Goal: Task Accomplishment & Management: Manage account settings

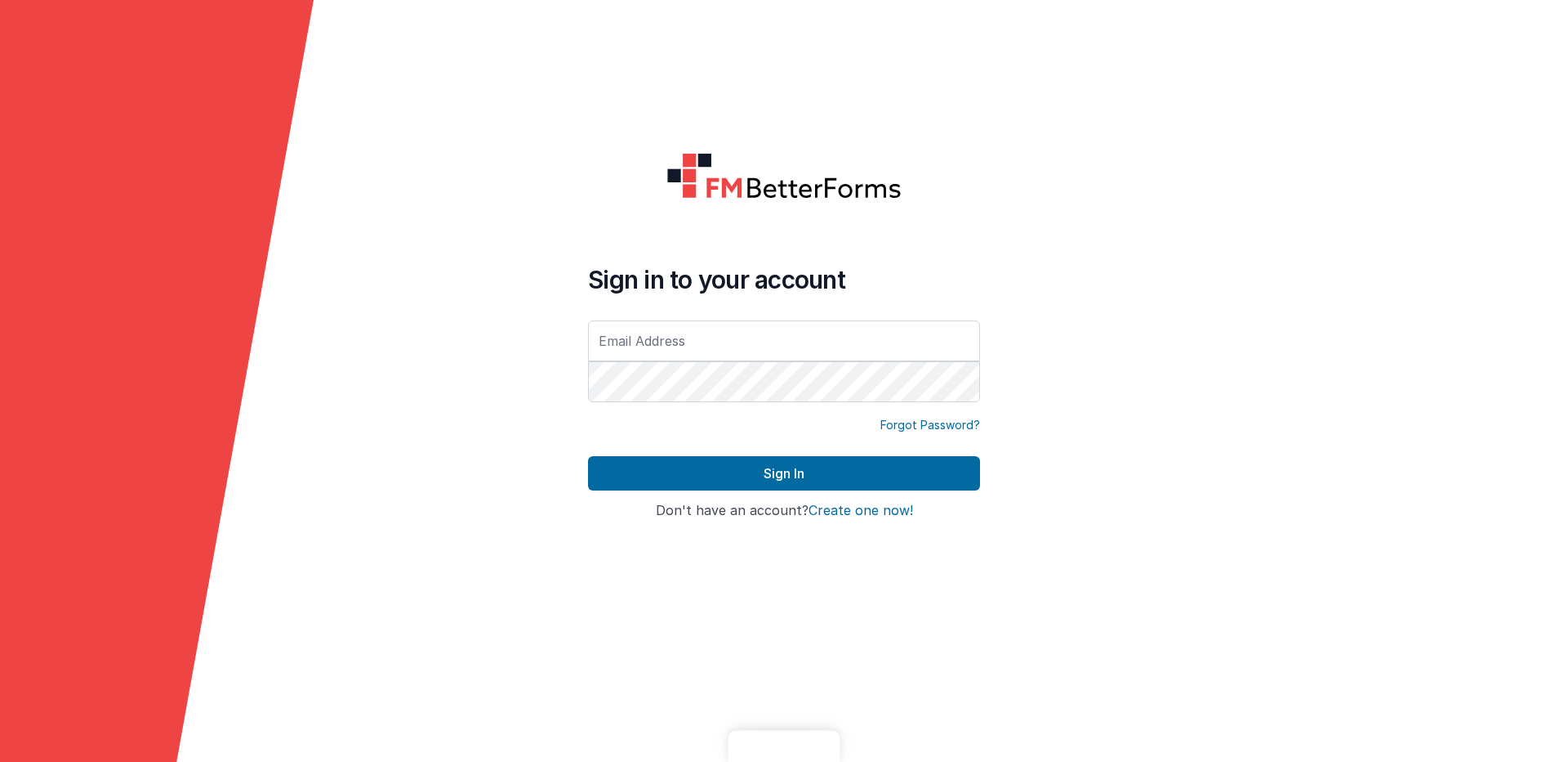
type input "[EMAIL_ADDRESS][DOMAIN_NAME]"
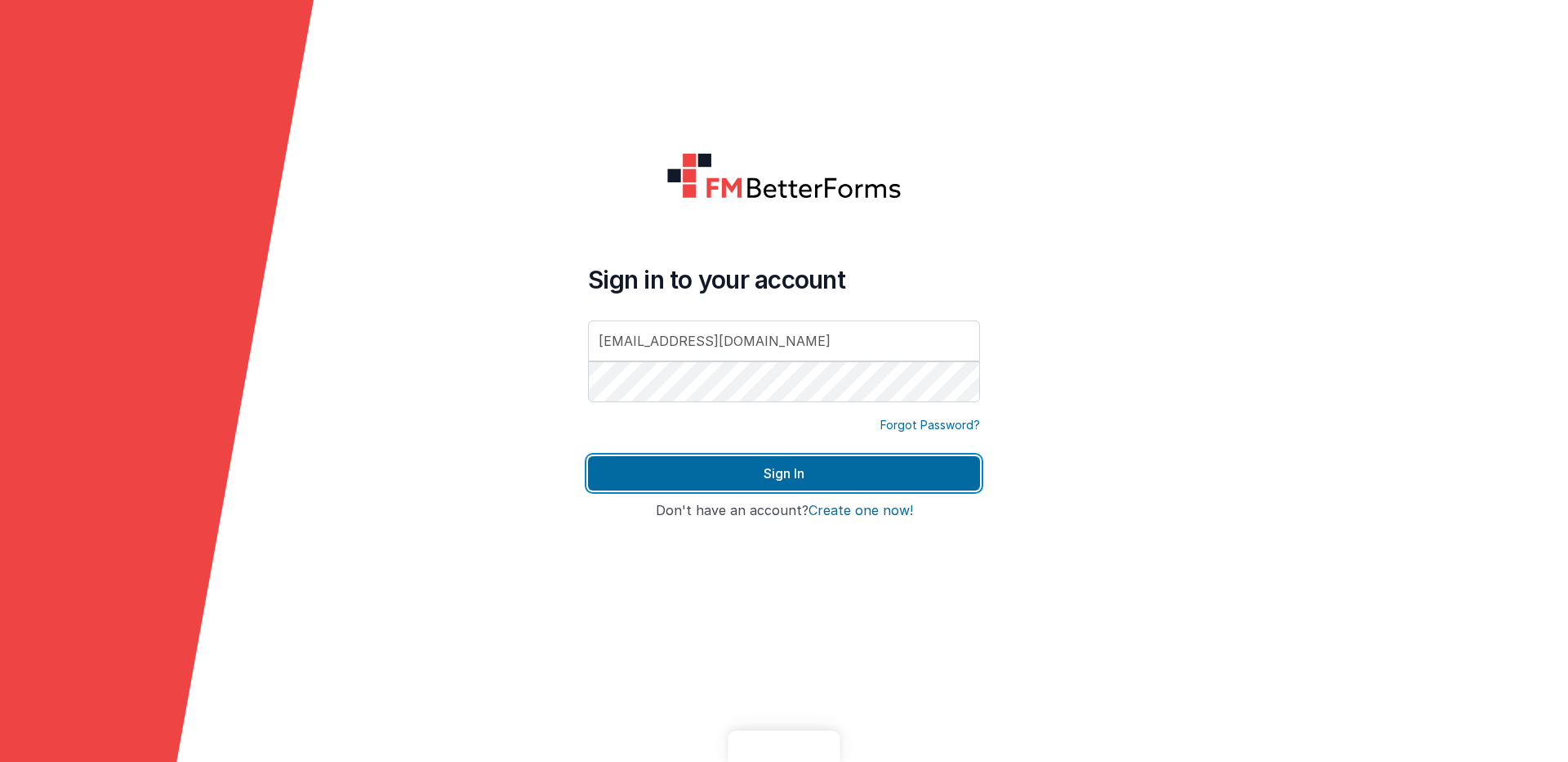
click at [733, 472] on button "Sign In" at bounding box center [784, 473] width 392 height 35
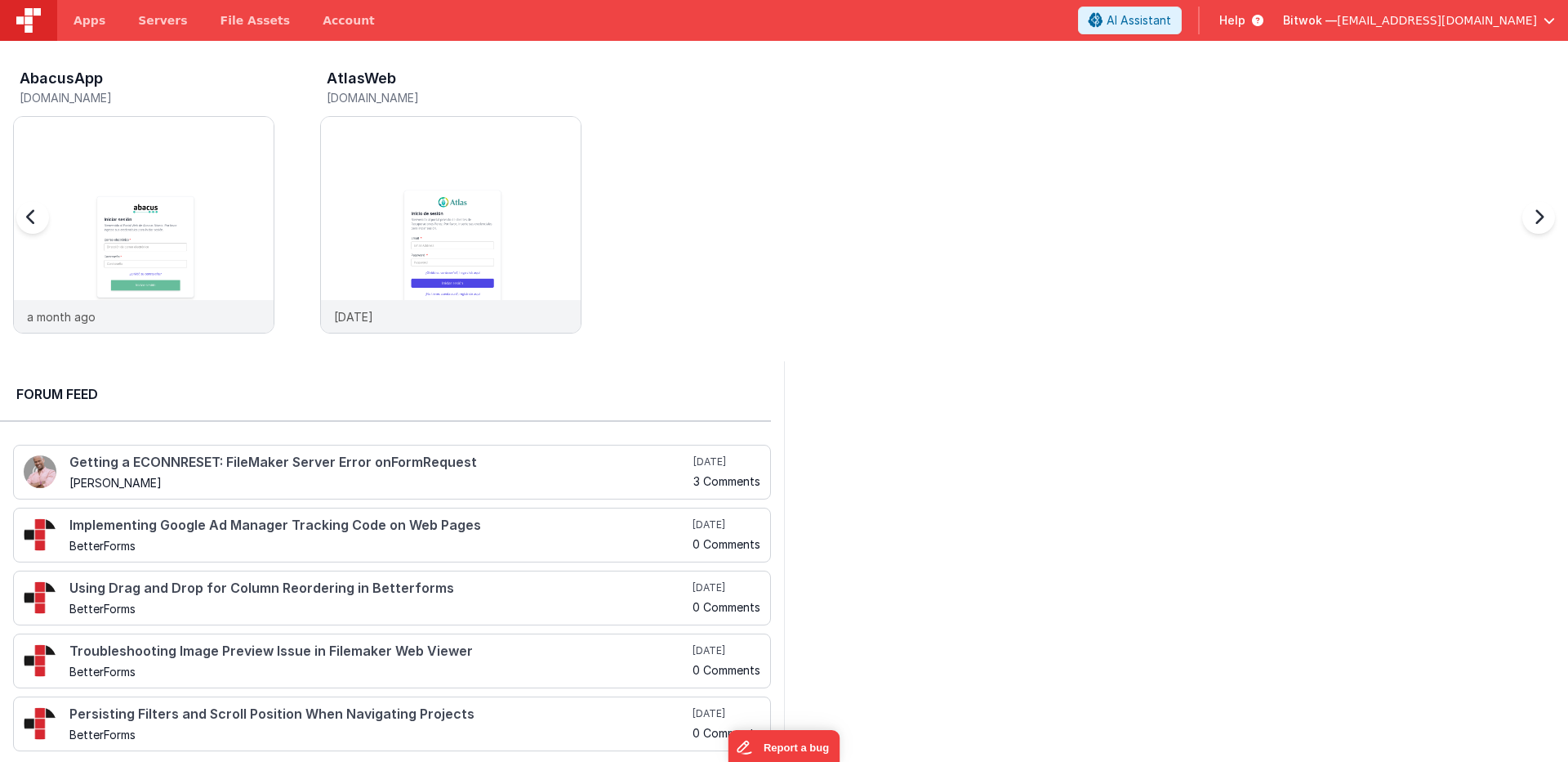
click at [89, 345] on div "AbacusApp [DOMAIN_NAME] a month ago AtlasWeb [DOMAIN_NAME] [DATE]" at bounding box center [790, 206] width 1555 height 285
click at [761, 125] on div "AbacusApp [DOMAIN_NAME] a month ago AtlasWeb [DOMAIN_NAME] [DATE]" at bounding box center [790, 206] width 1555 height 285
click at [319, 23] on link "Account" at bounding box center [348, 20] width 85 height 41
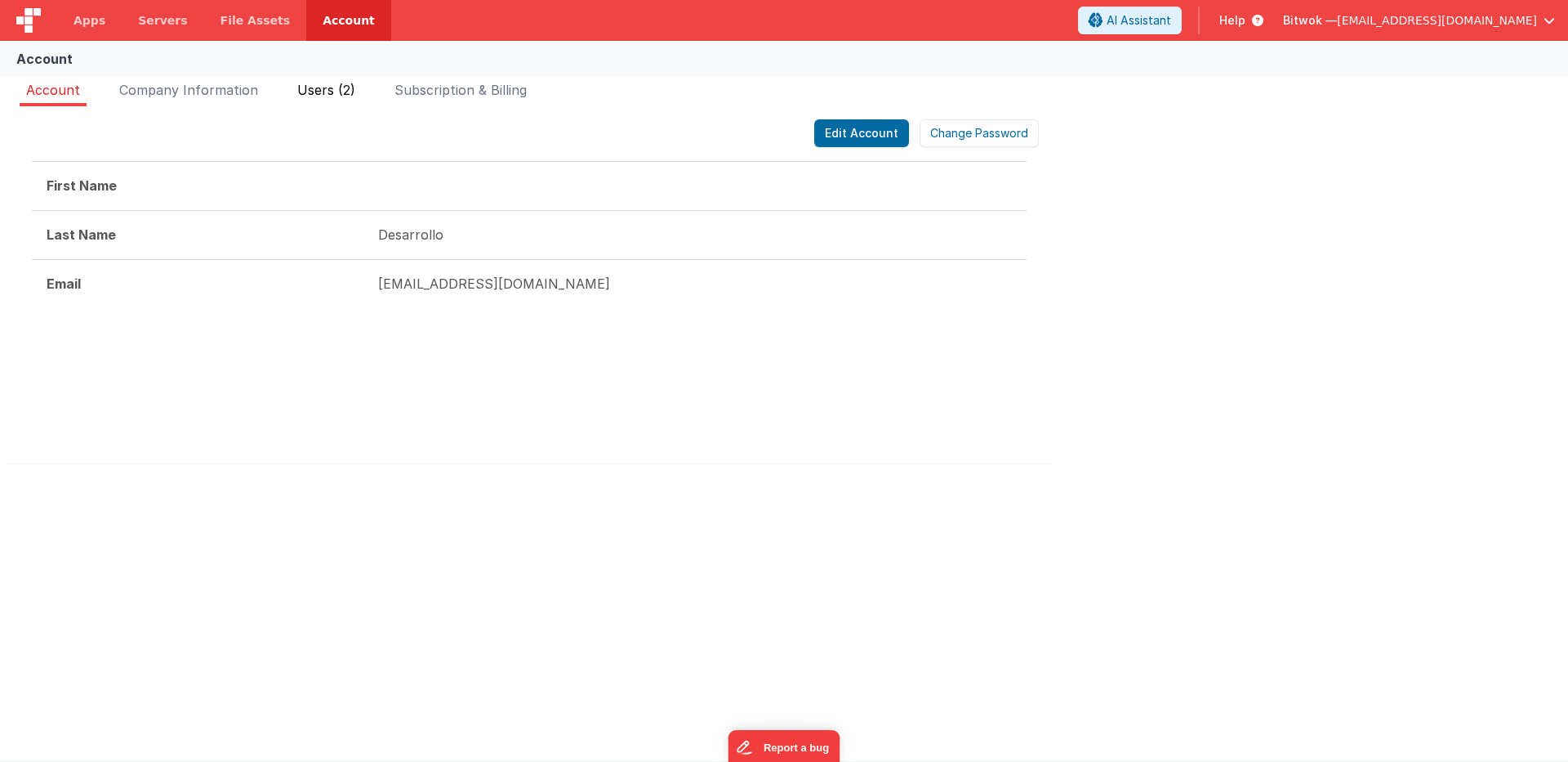
click at [346, 93] on span "Users (2)" at bounding box center [326, 90] width 58 height 16
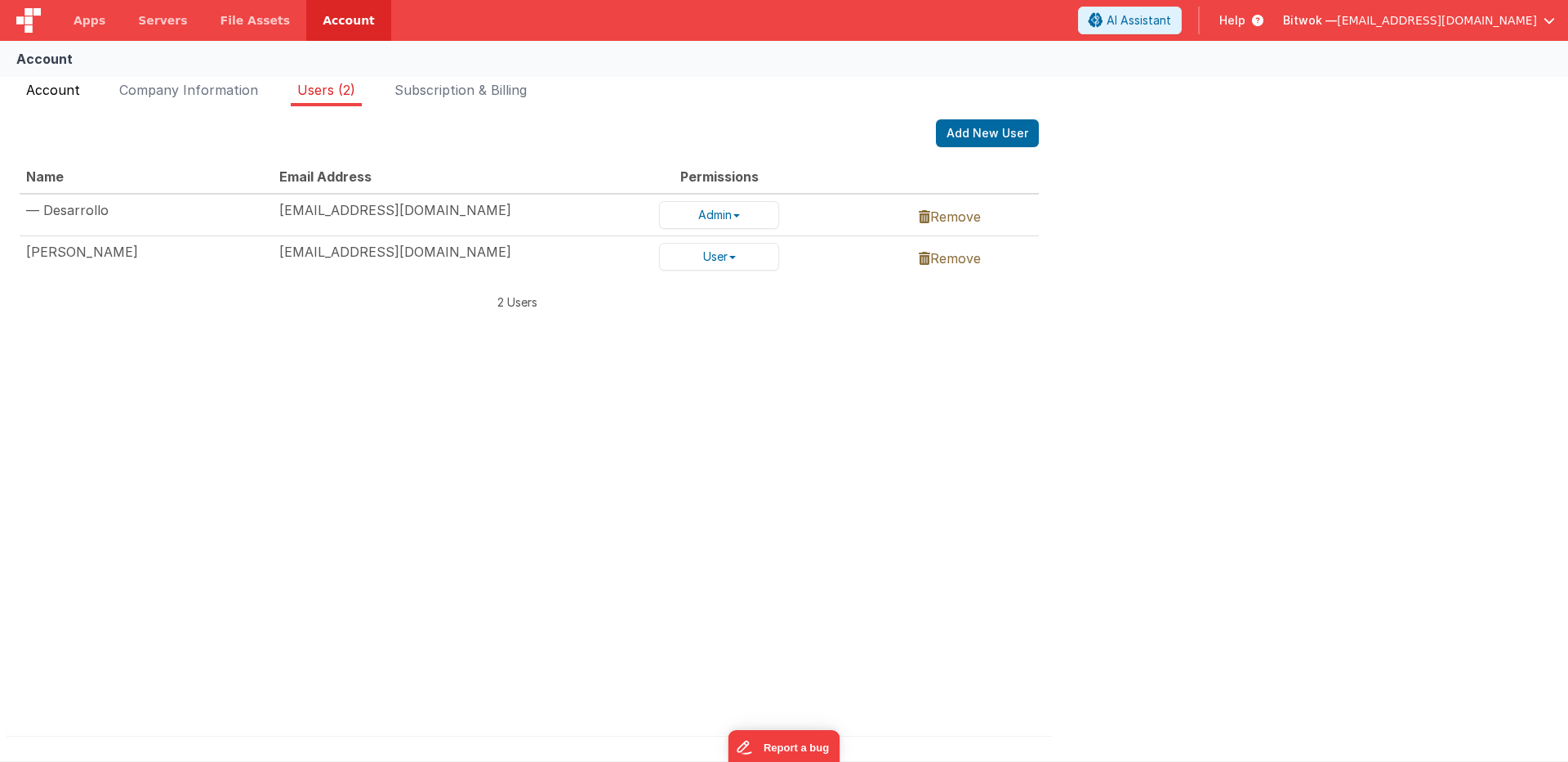
click at [56, 88] on span "Account" at bounding box center [53, 90] width 54 height 16
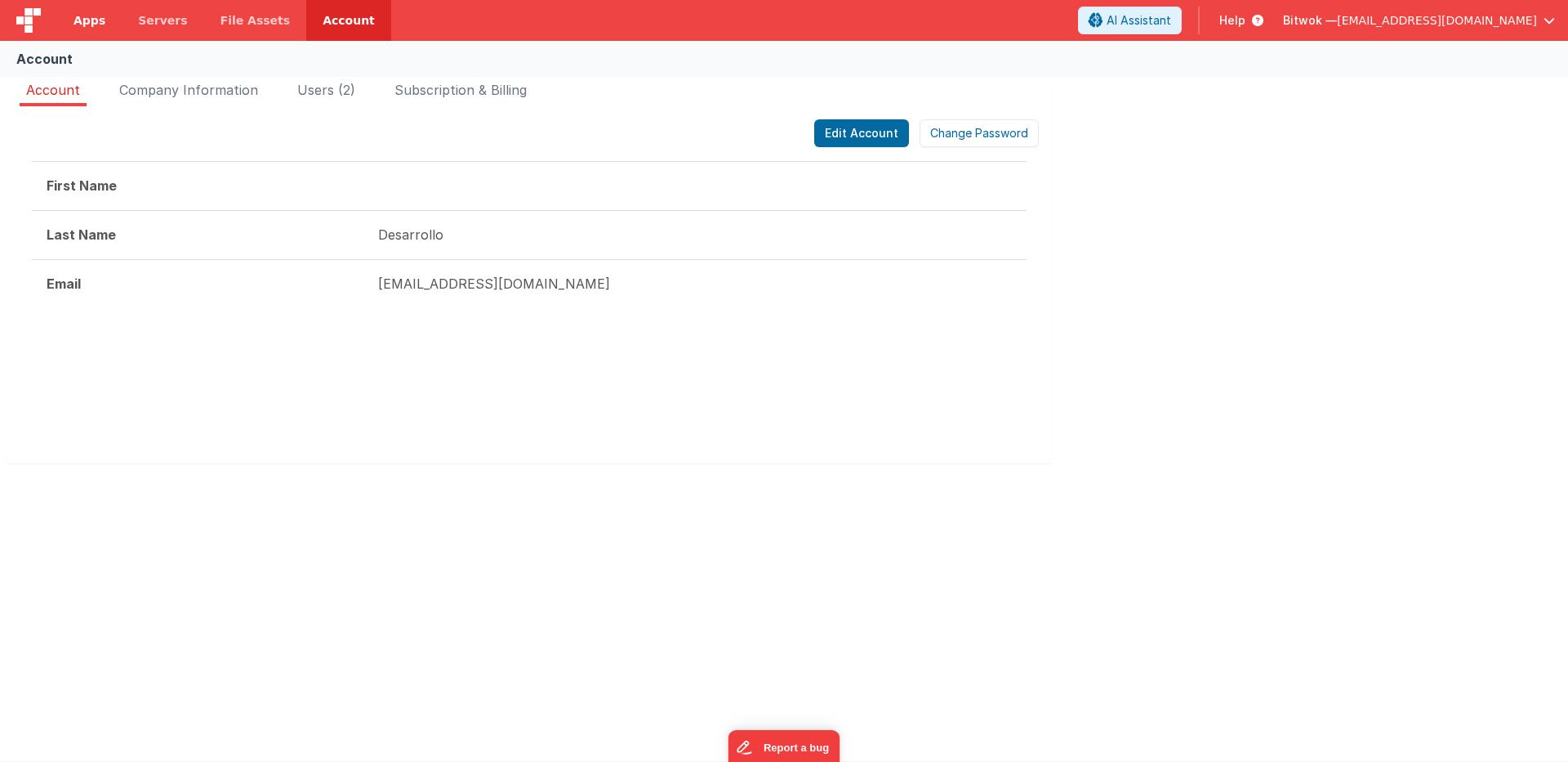
click at [82, 22] on span "Apps" at bounding box center [89, 20] width 32 height 16
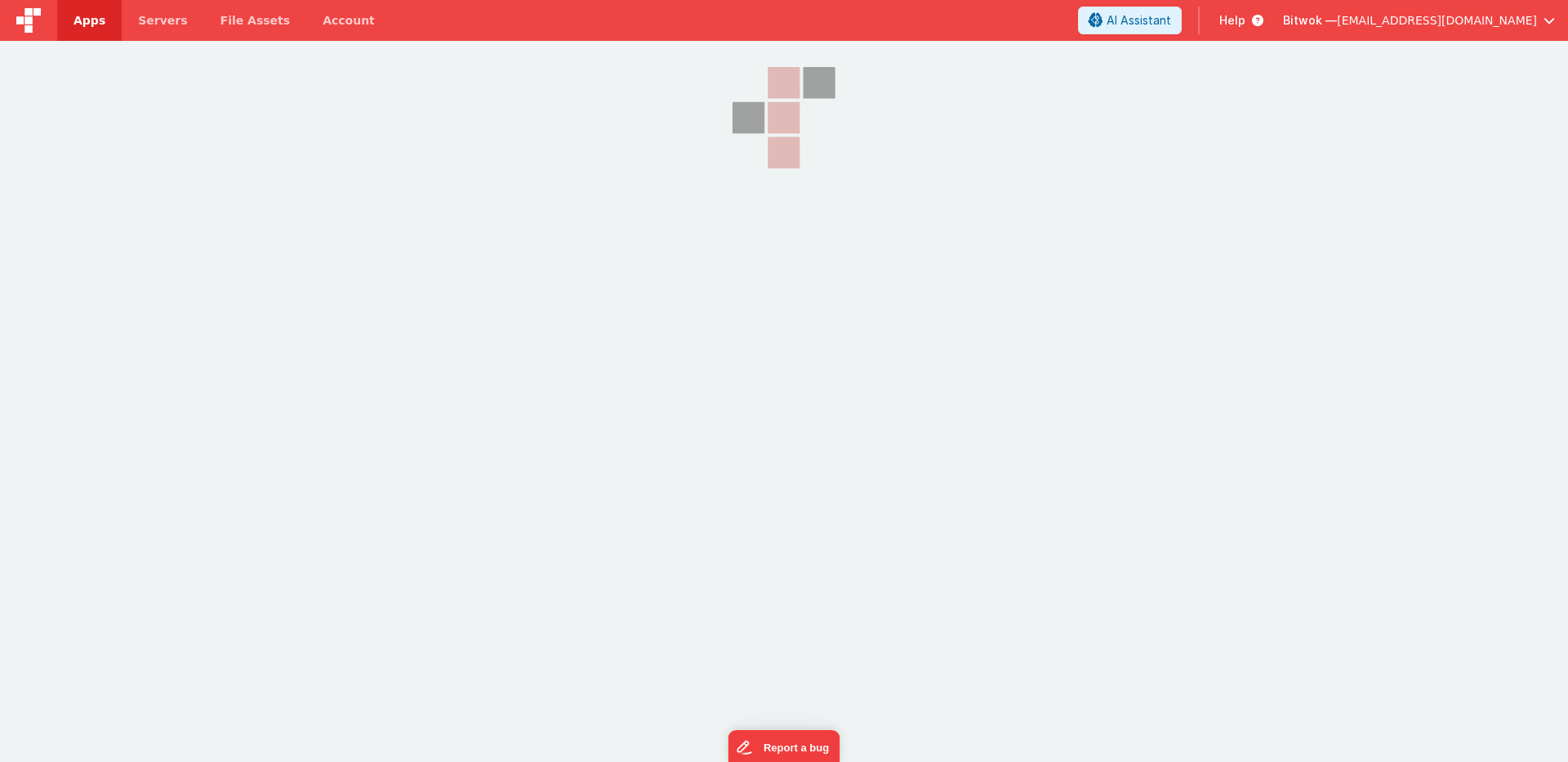
click at [82, 22] on span "Apps" at bounding box center [89, 20] width 32 height 16
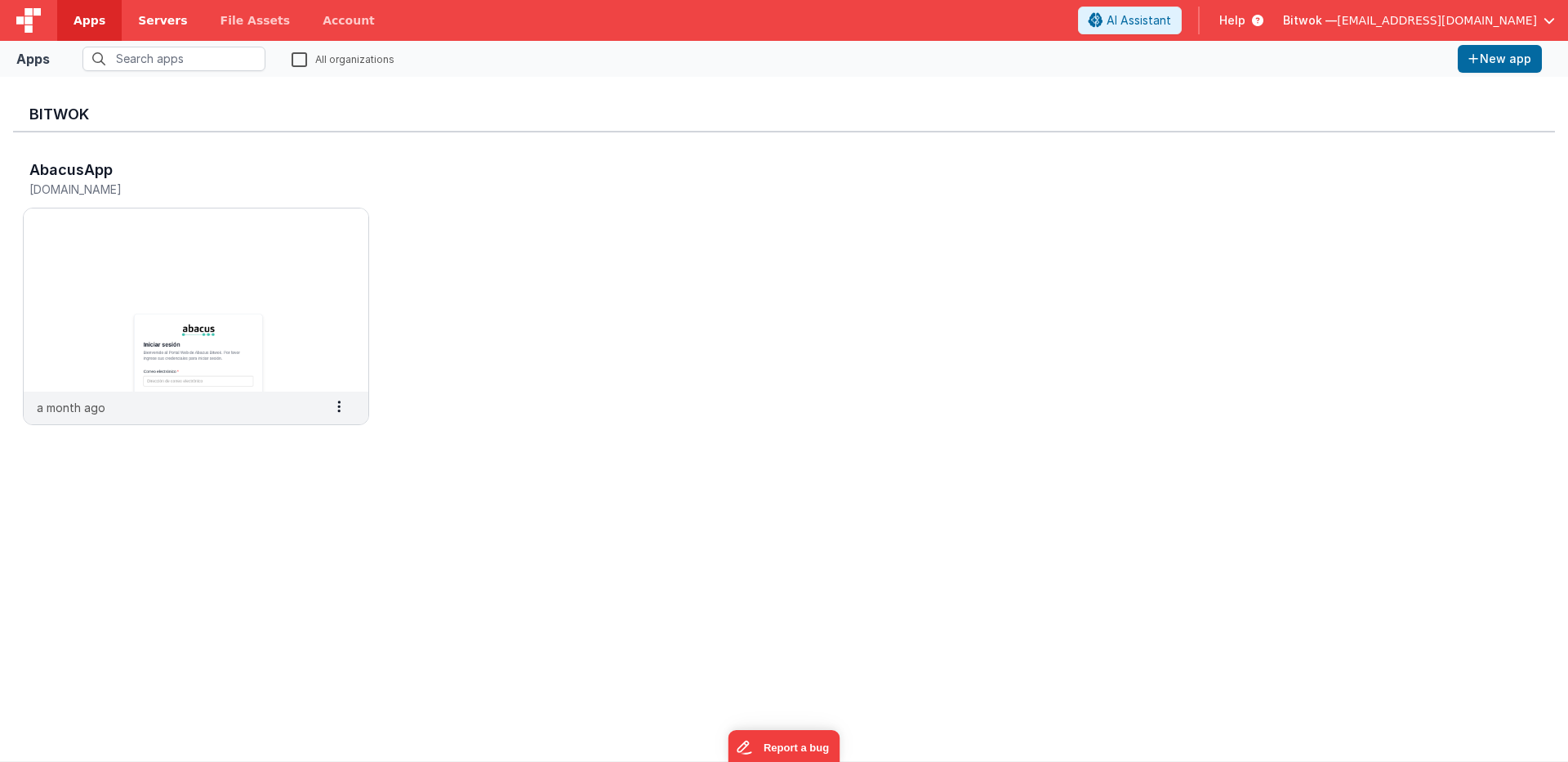
click at [163, 20] on span "Servers" at bounding box center [163, 20] width 49 height 16
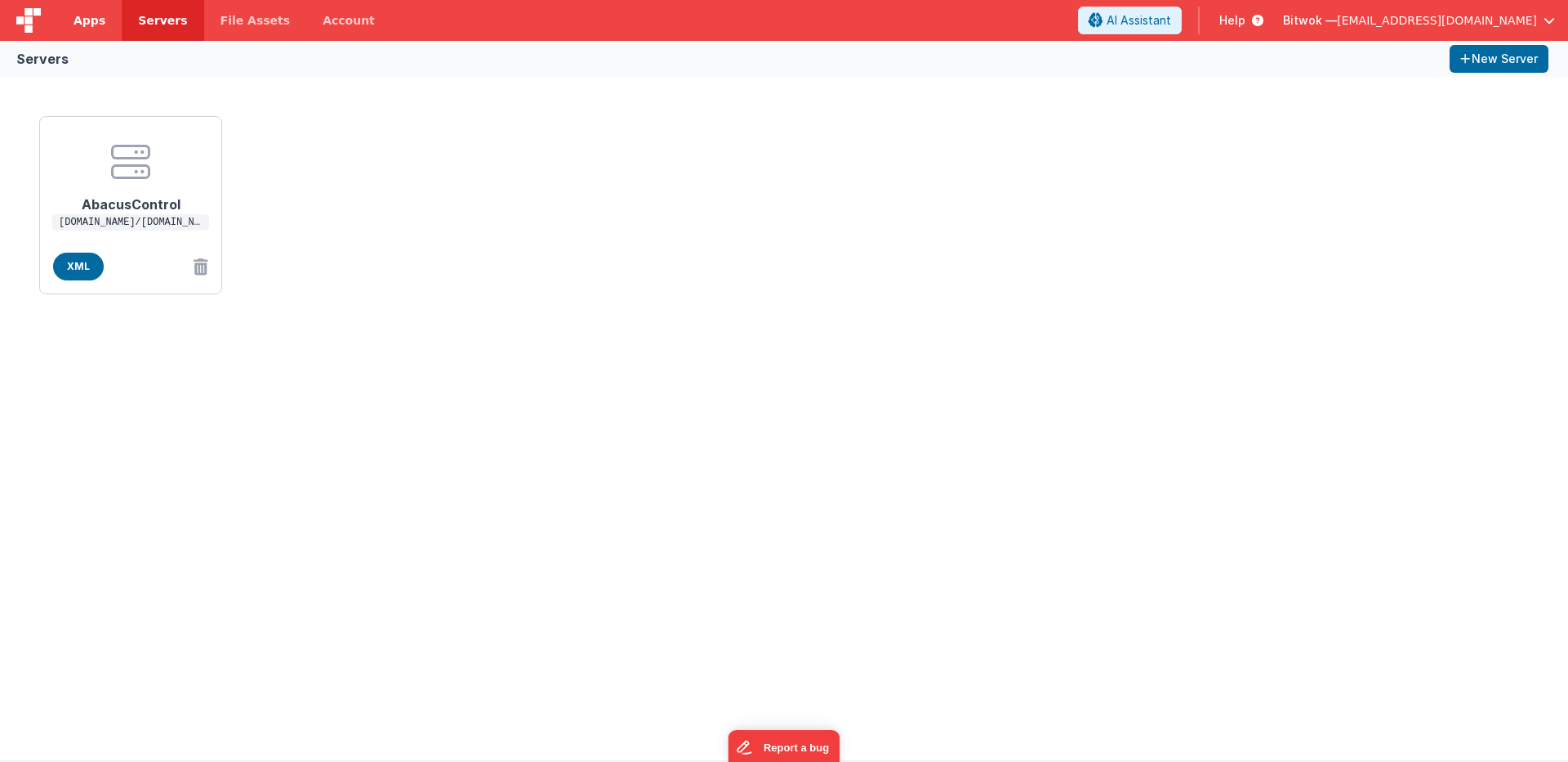
click at [94, 22] on span "Apps" at bounding box center [89, 20] width 32 height 16
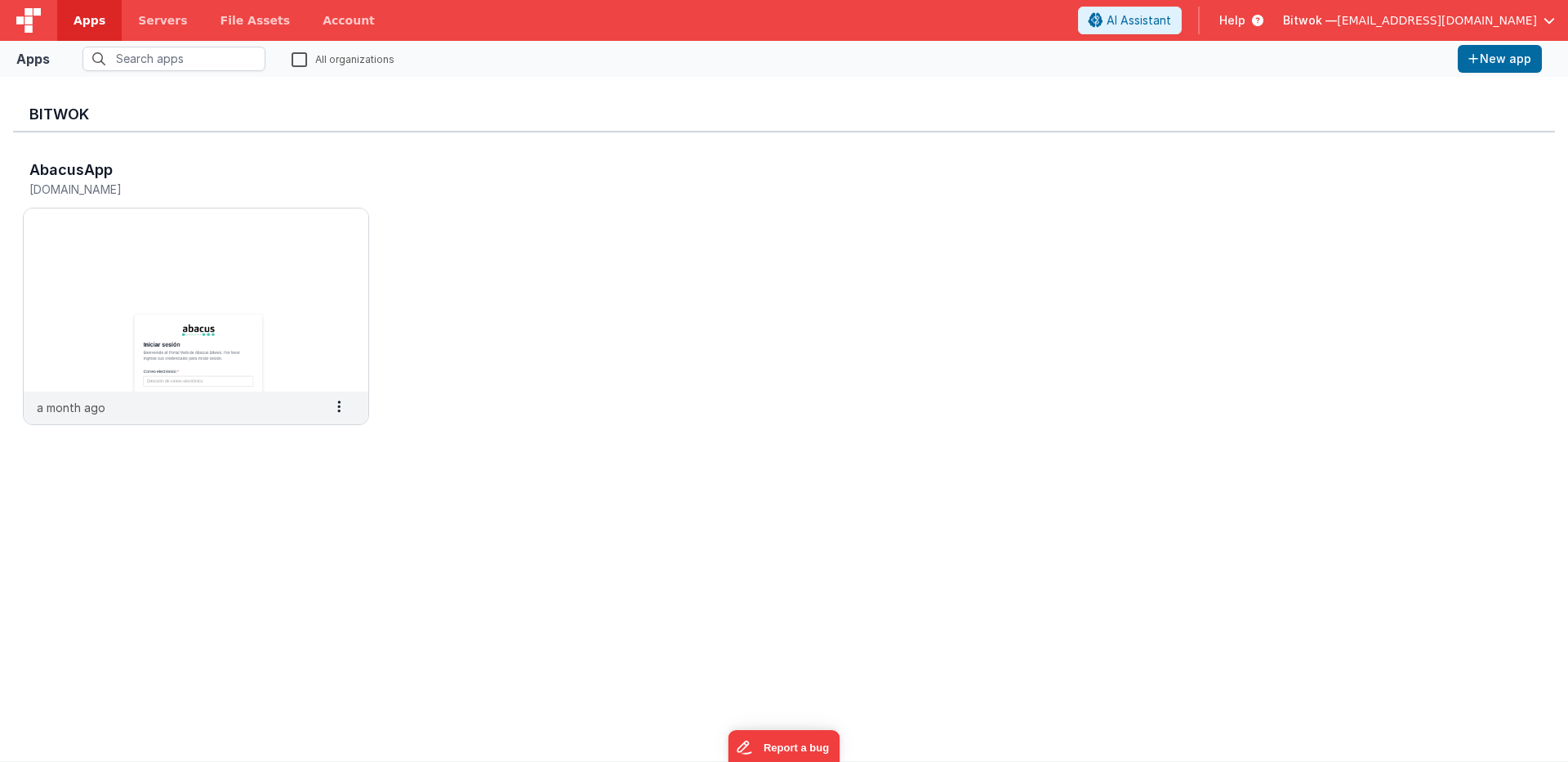
click at [604, 252] on div "AbacusApp [DOMAIN_NAME] a month ago Settings Copy API Key Merge App Delete App" at bounding box center [784, 298] width 1542 height 330
click at [709, 580] on div "Bitwok AbacusApp [DOMAIN_NAME] a month ago Settings Copy API Key Merge App Dele…" at bounding box center [784, 419] width 1542 height 658
click at [1459, 16] on span "[EMAIL_ADDRESS][DOMAIN_NAME]" at bounding box center [1437, 20] width 201 height 16
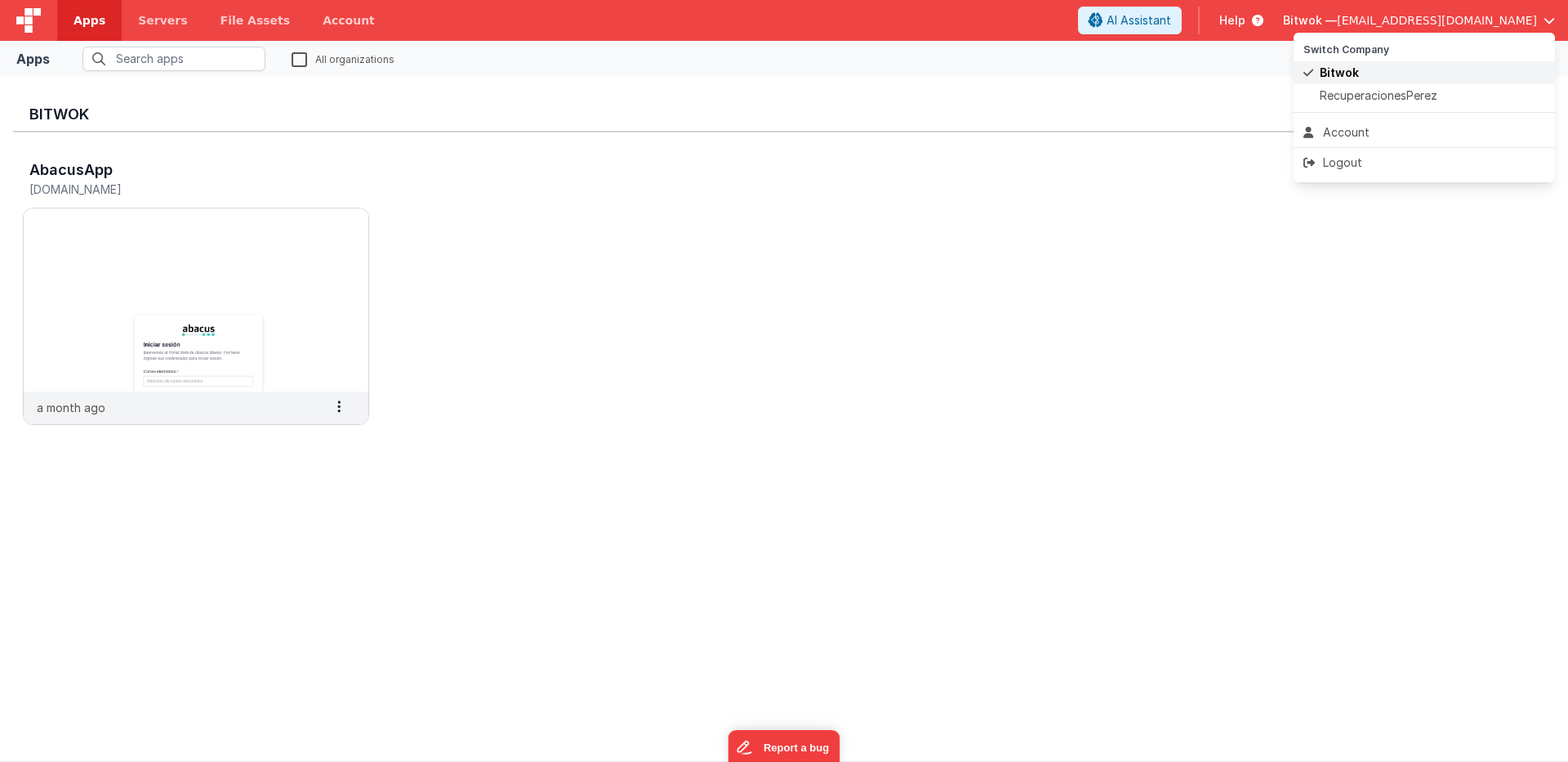
click at [1356, 68] on span "Bitwok" at bounding box center [1339, 73] width 39 height 16
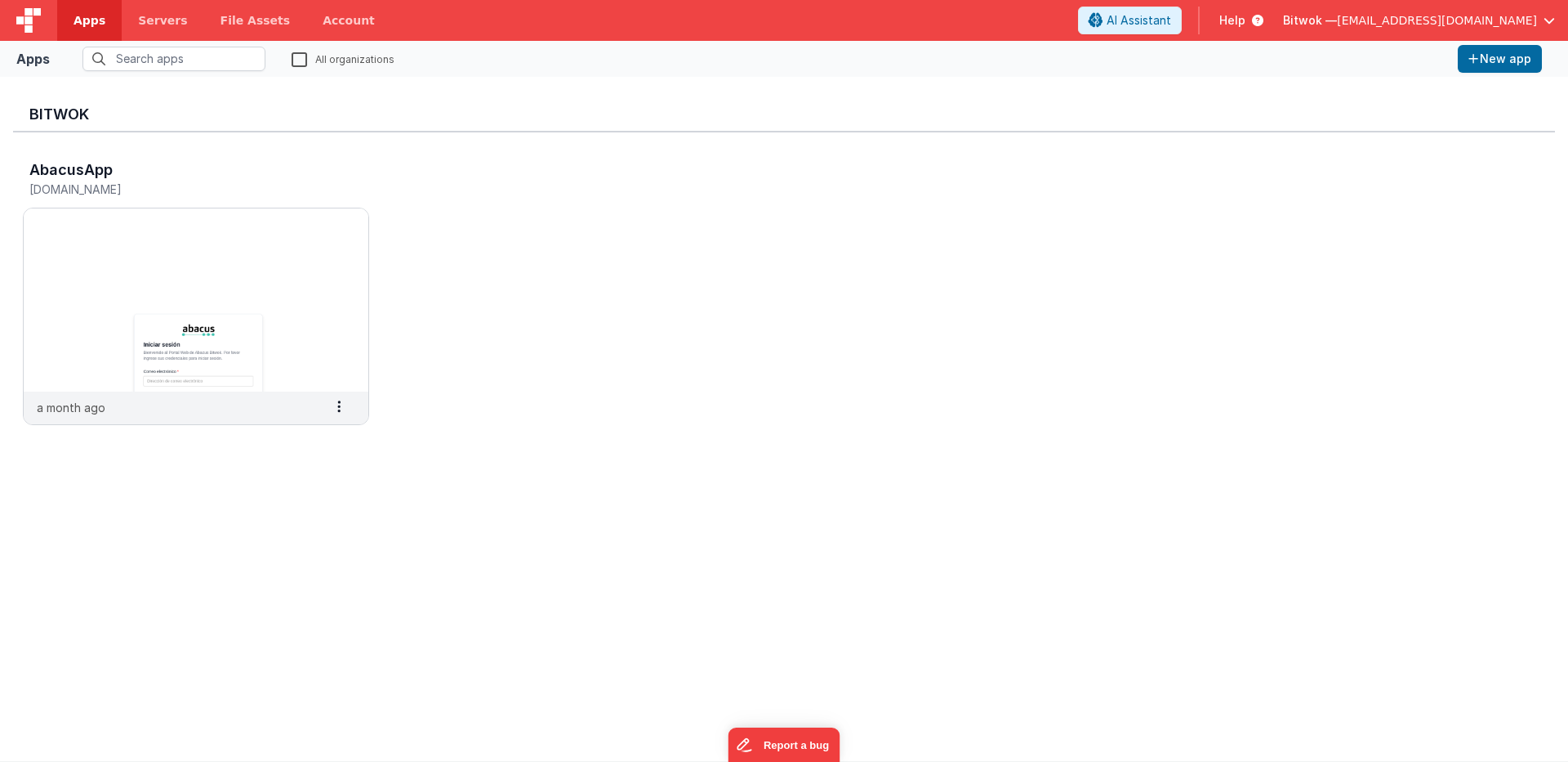
click at [1176, 542] on div "Bitwok AbacusApp [DOMAIN_NAME] a month ago Settings Copy API Key Merge App Dele…" at bounding box center [784, 419] width 1542 height 658
click at [1505, 33] on div "Bitwok — [EMAIL_ADDRESS][DOMAIN_NAME]" at bounding box center [1419, 21] width 272 height 28
click at [1493, 47] on button "New app" at bounding box center [1500, 59] width 84 height 28
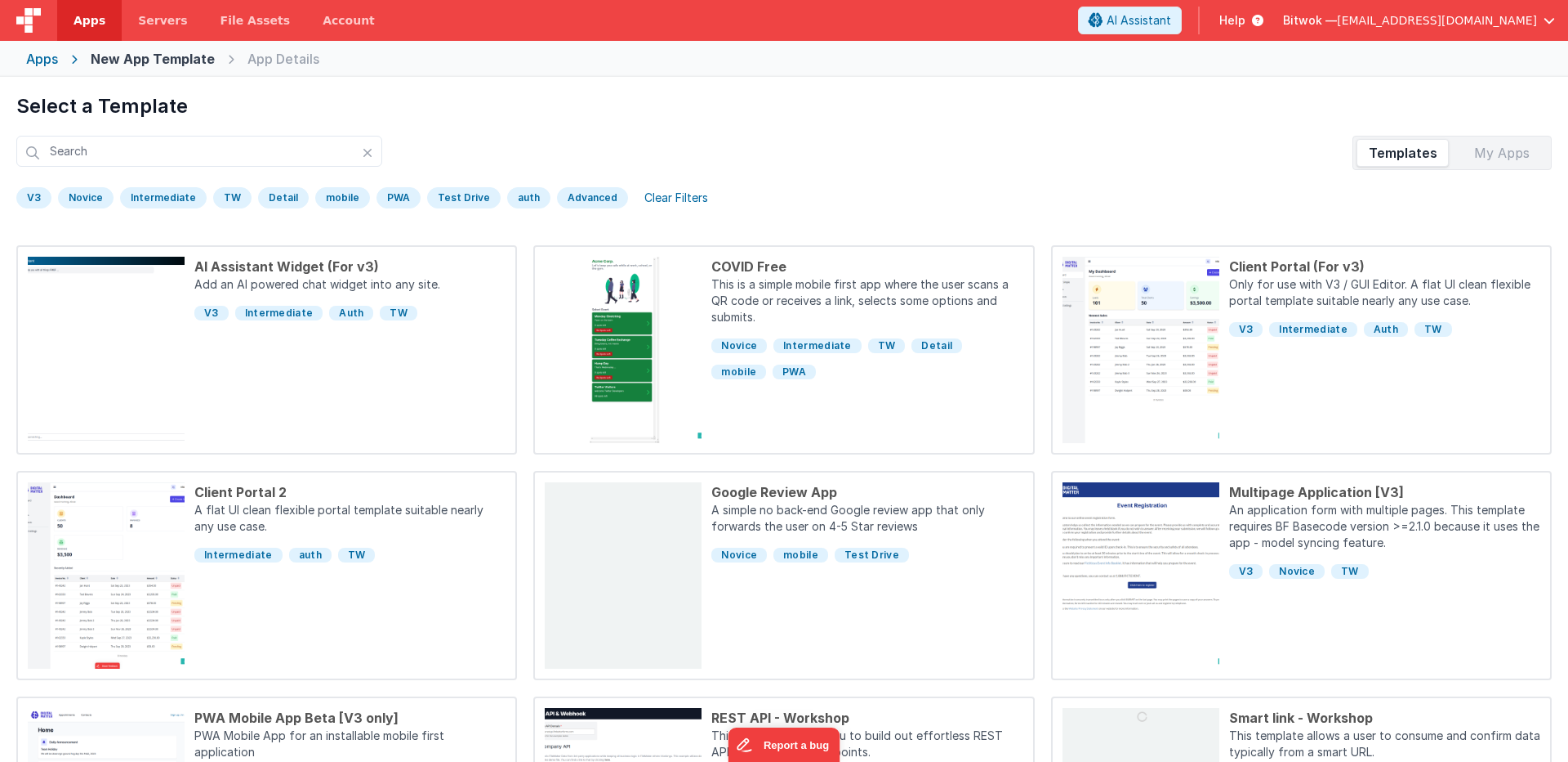
click at [1458, 13] on span "[EMAIL_ADDRESS][DOMAIN_NAME]" at bounding box center [1437, 20] width 201 height 16
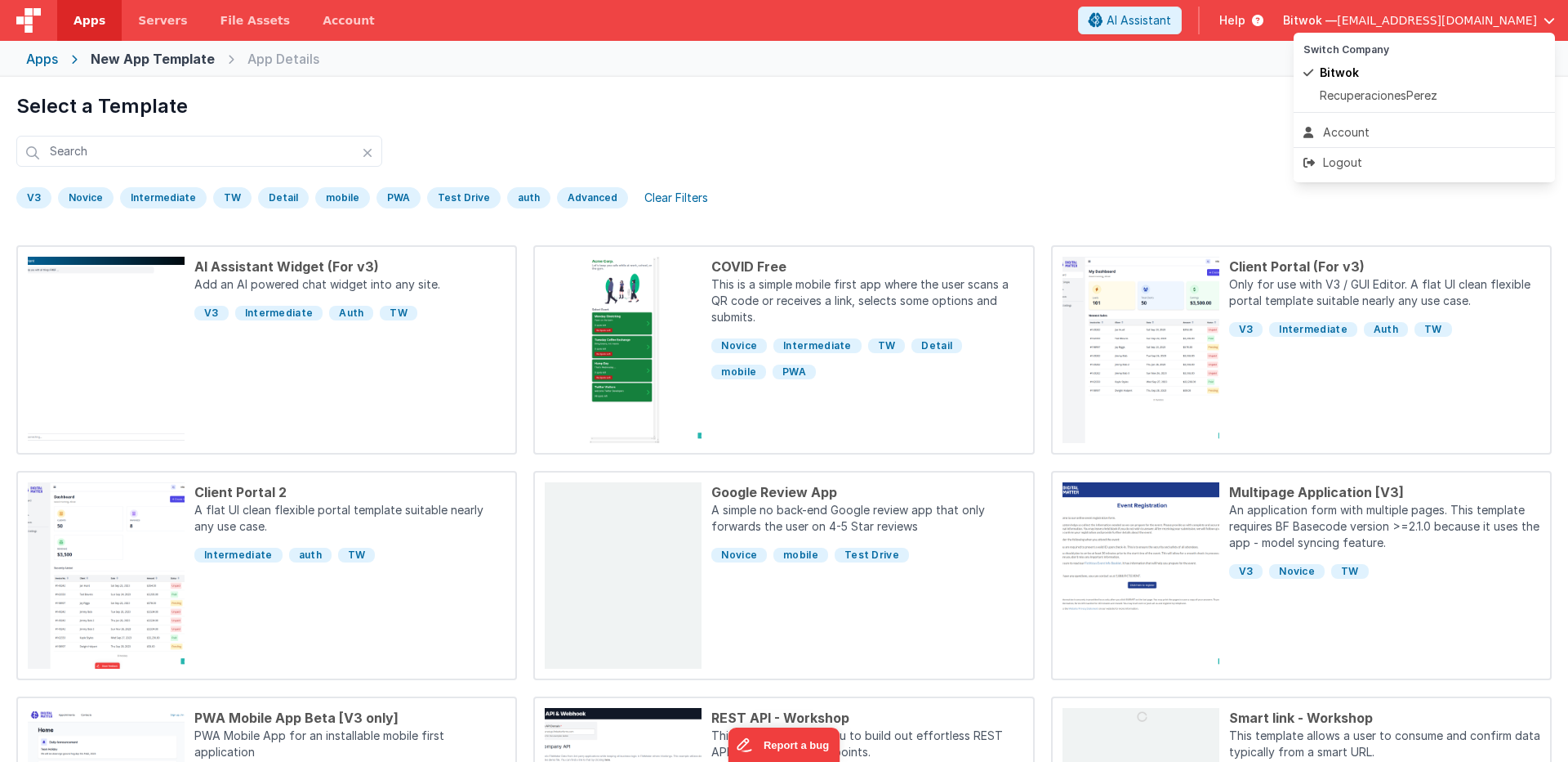
click at [1458, 13] on button at bounding box center [784, 381] width 1568 height 762
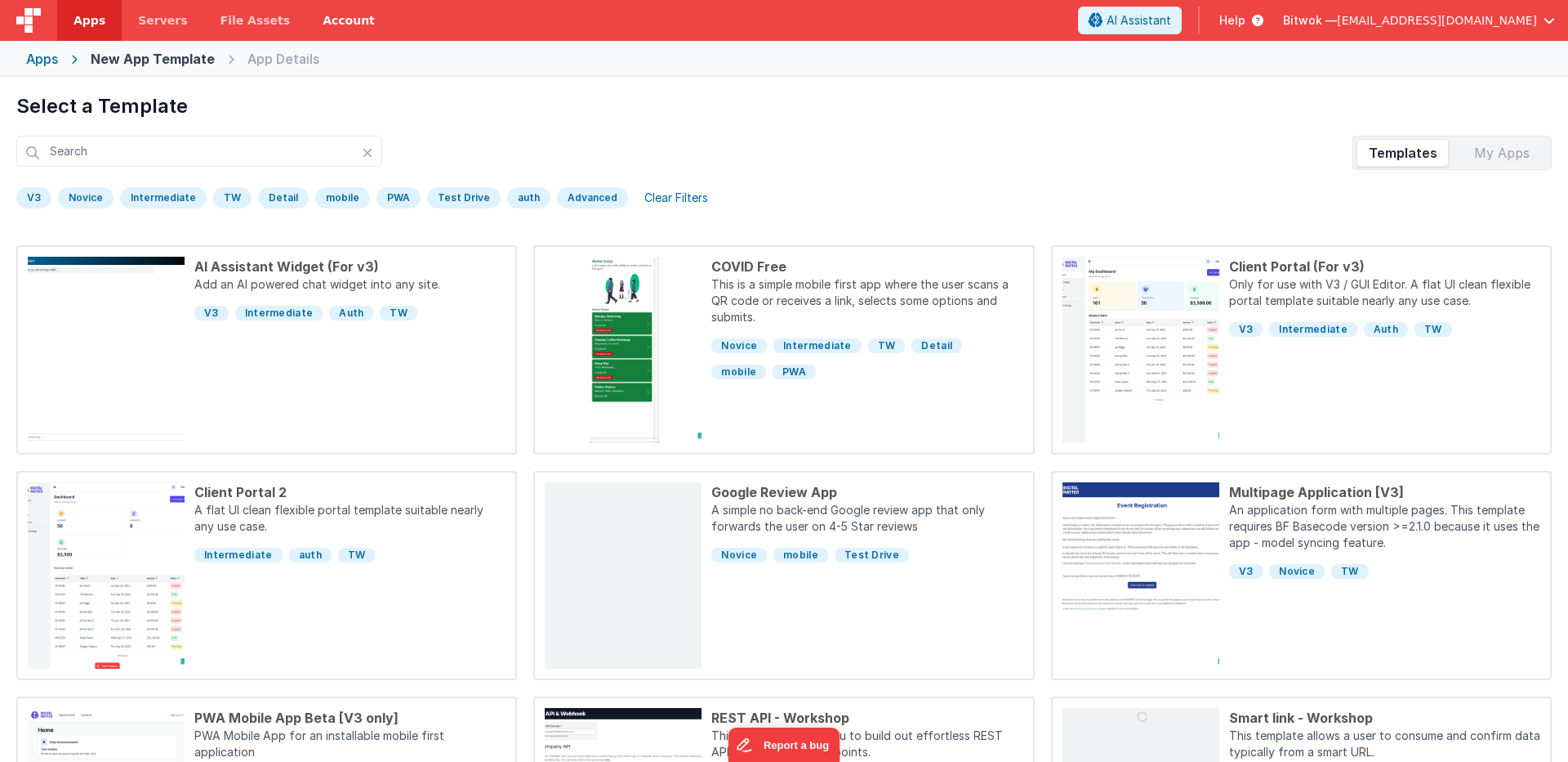
click at [327, 22] on link "Account" at bounding box center [348, 20] width 85 height 41
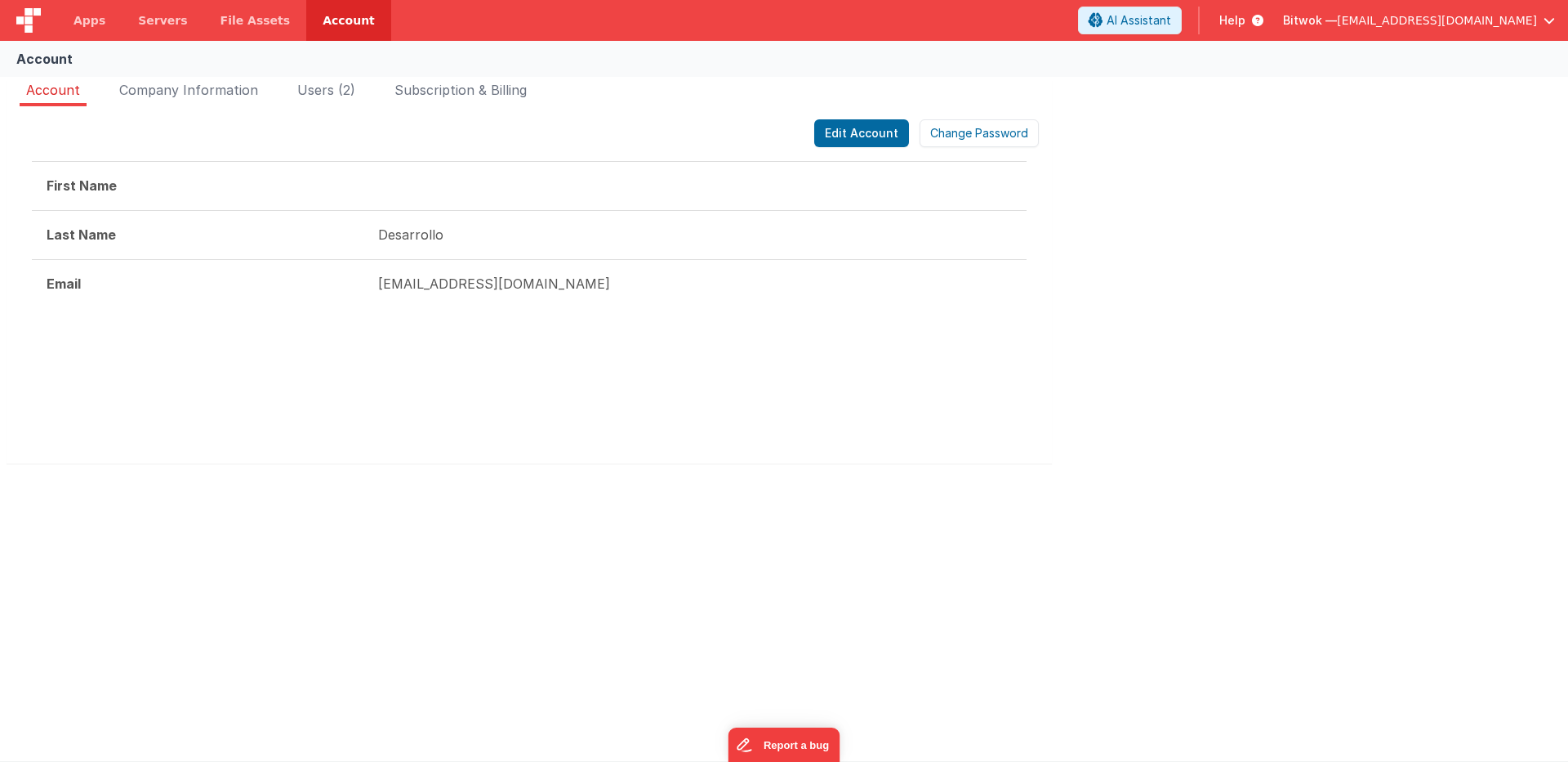
click at [275, 100] on ul "Account Company Information Users (2) Subscription & Billing" at bounding box center [530, 93] width 1046 height 26
click at [234, 99] on li "Company Information" at bounding box center [188, 93] width 152 height 26
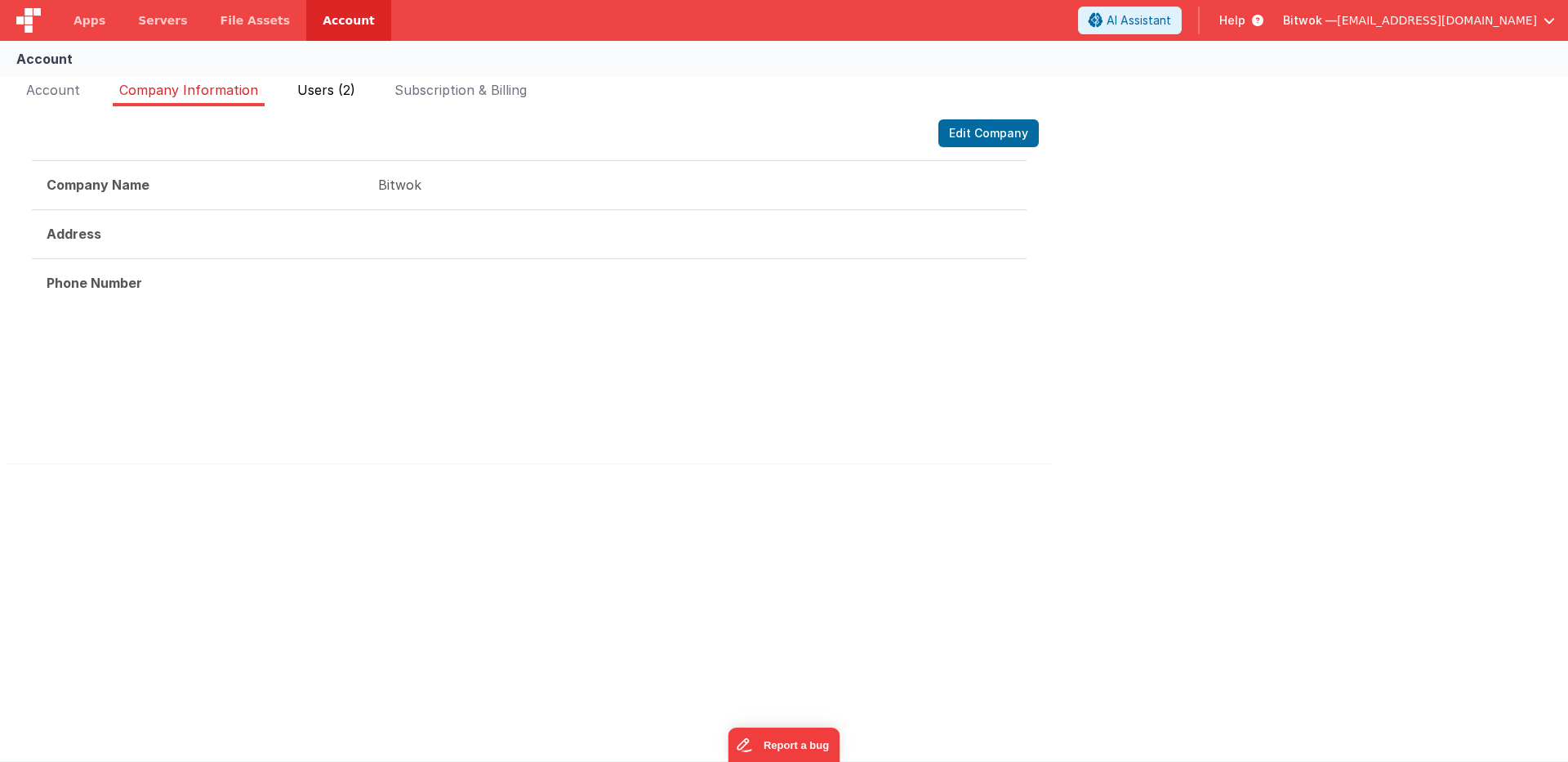
click at [335, 90] on span "Users (2)" at bounding box center [326, 90] width 58 height 16
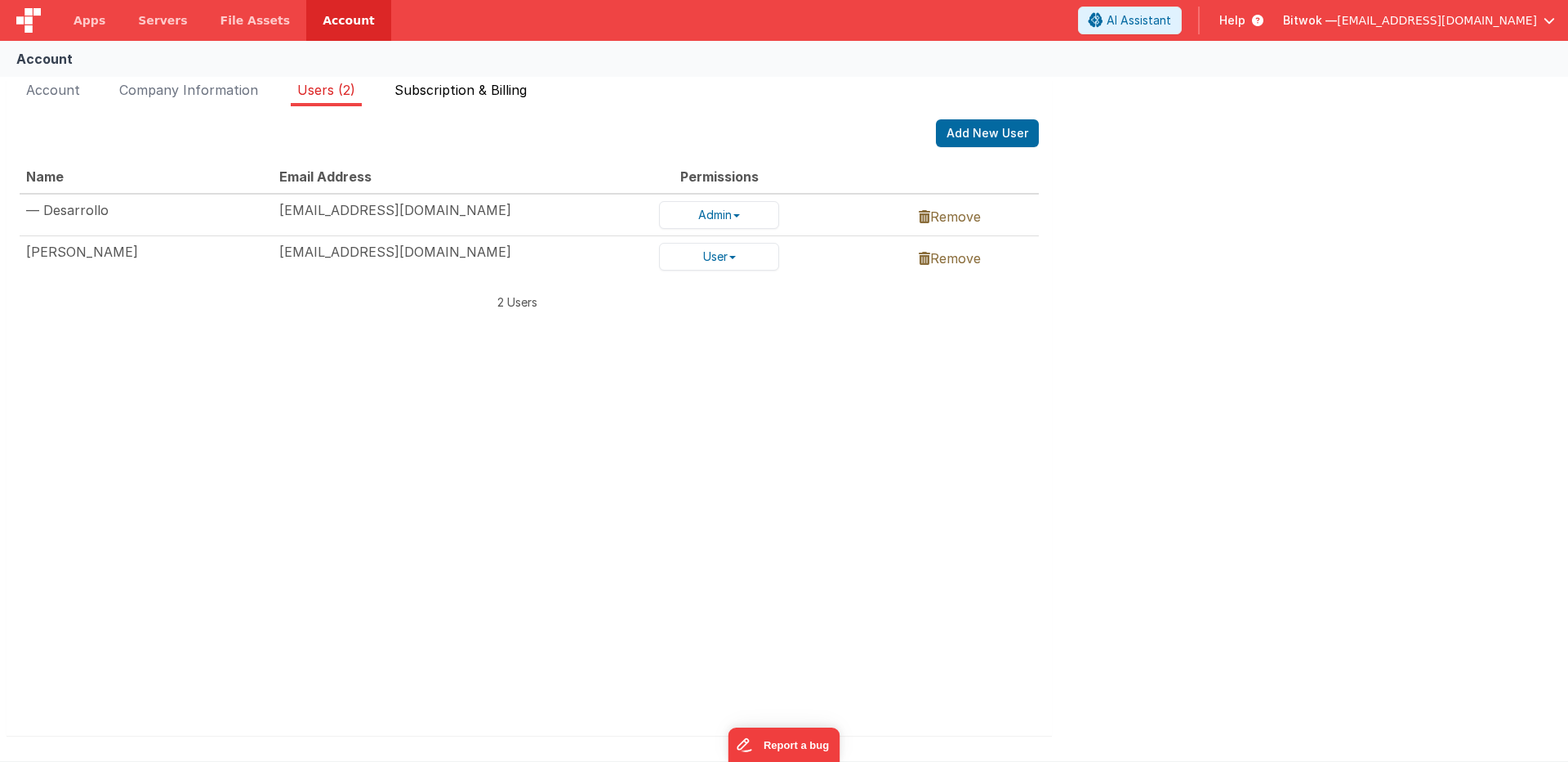
click at [441, 85] on span "Subscription & Billing" at bounding box center [460, 90] width 132 height 16
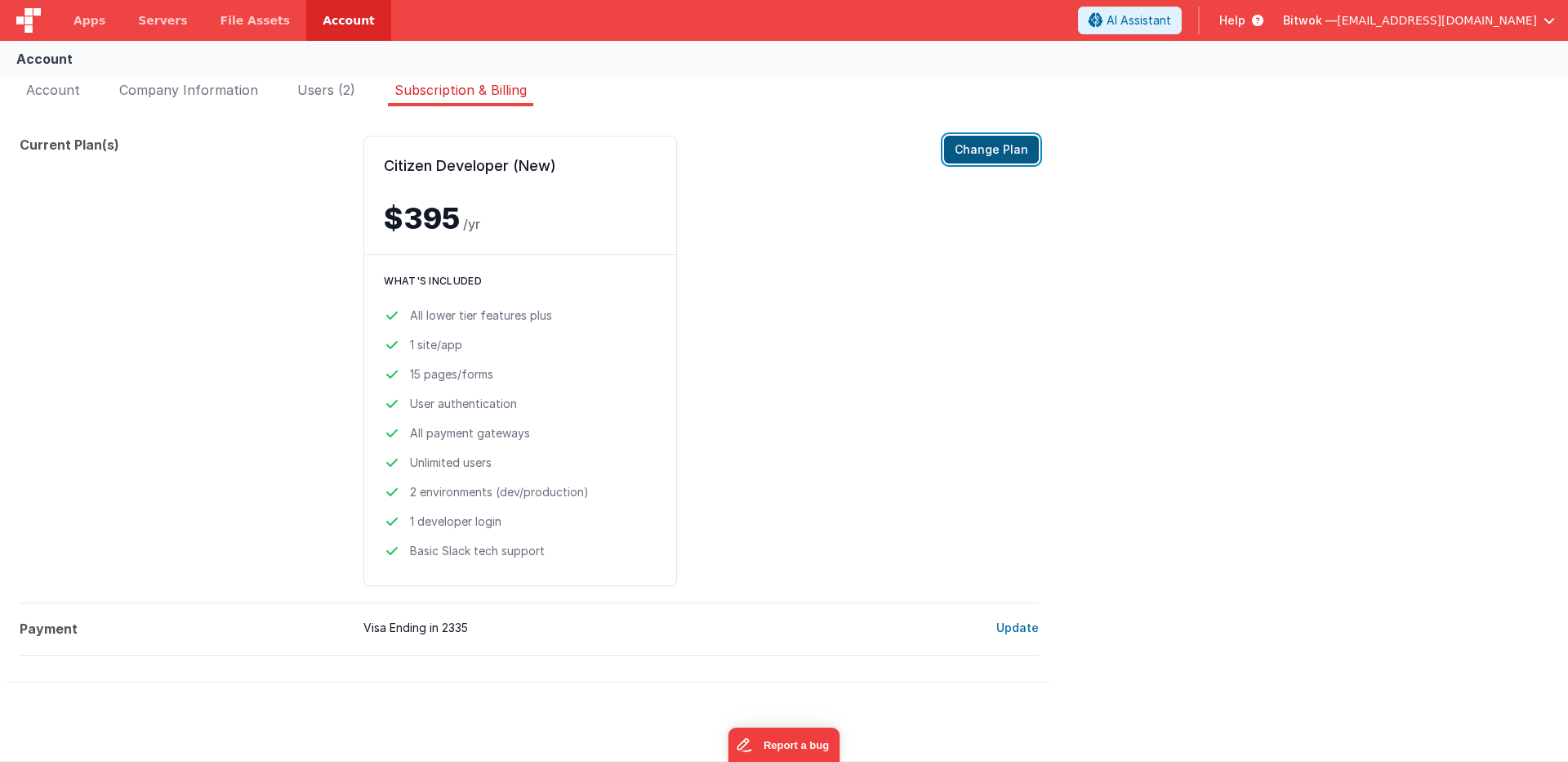
click at [981, 151] on button "Change Plan" at bounding box center [991, 150] width 95 height 28
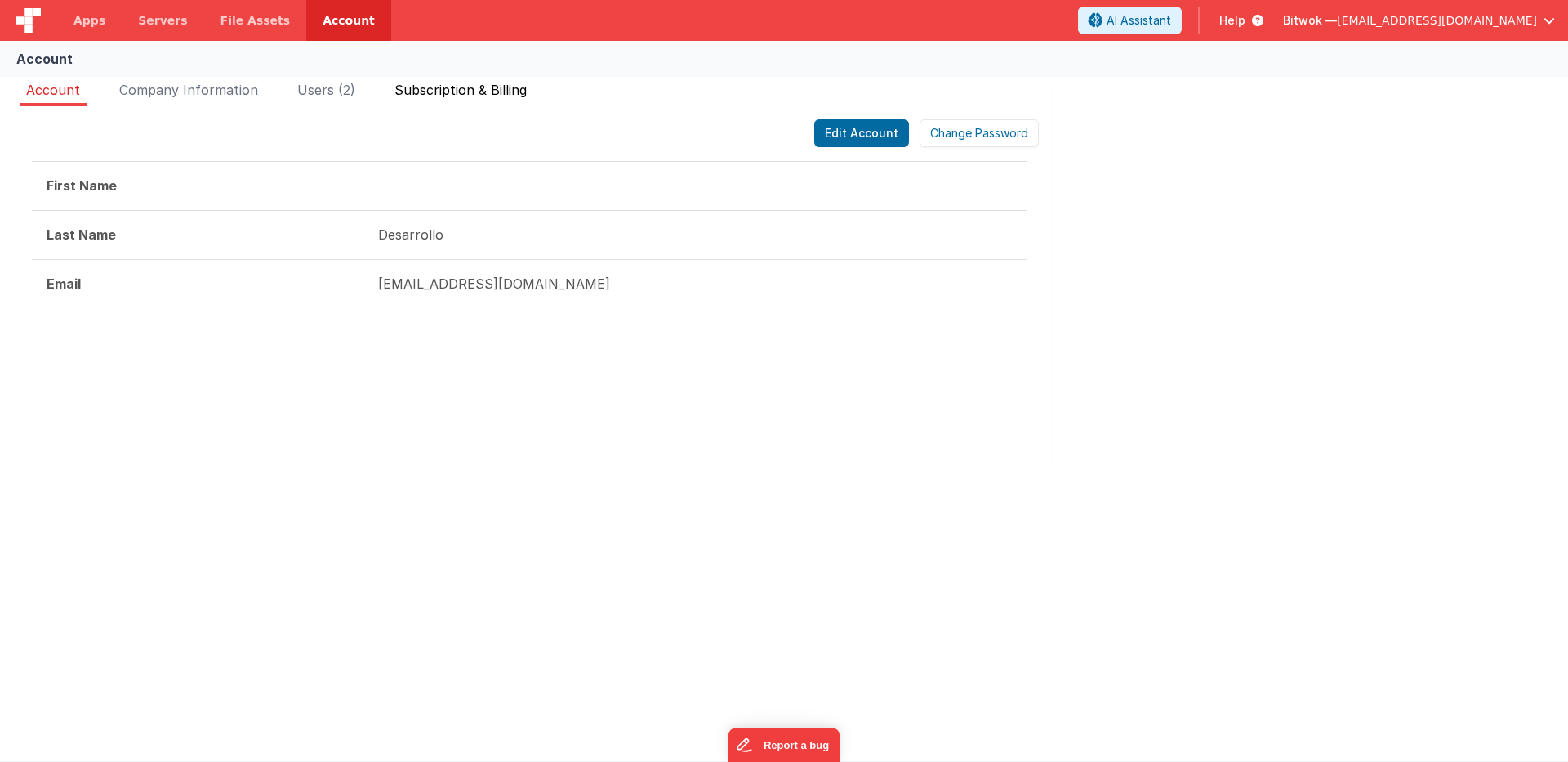
click at [478, 88] on span "Subscription & Billing" at bounding box center [460, 90] width 132 height 16
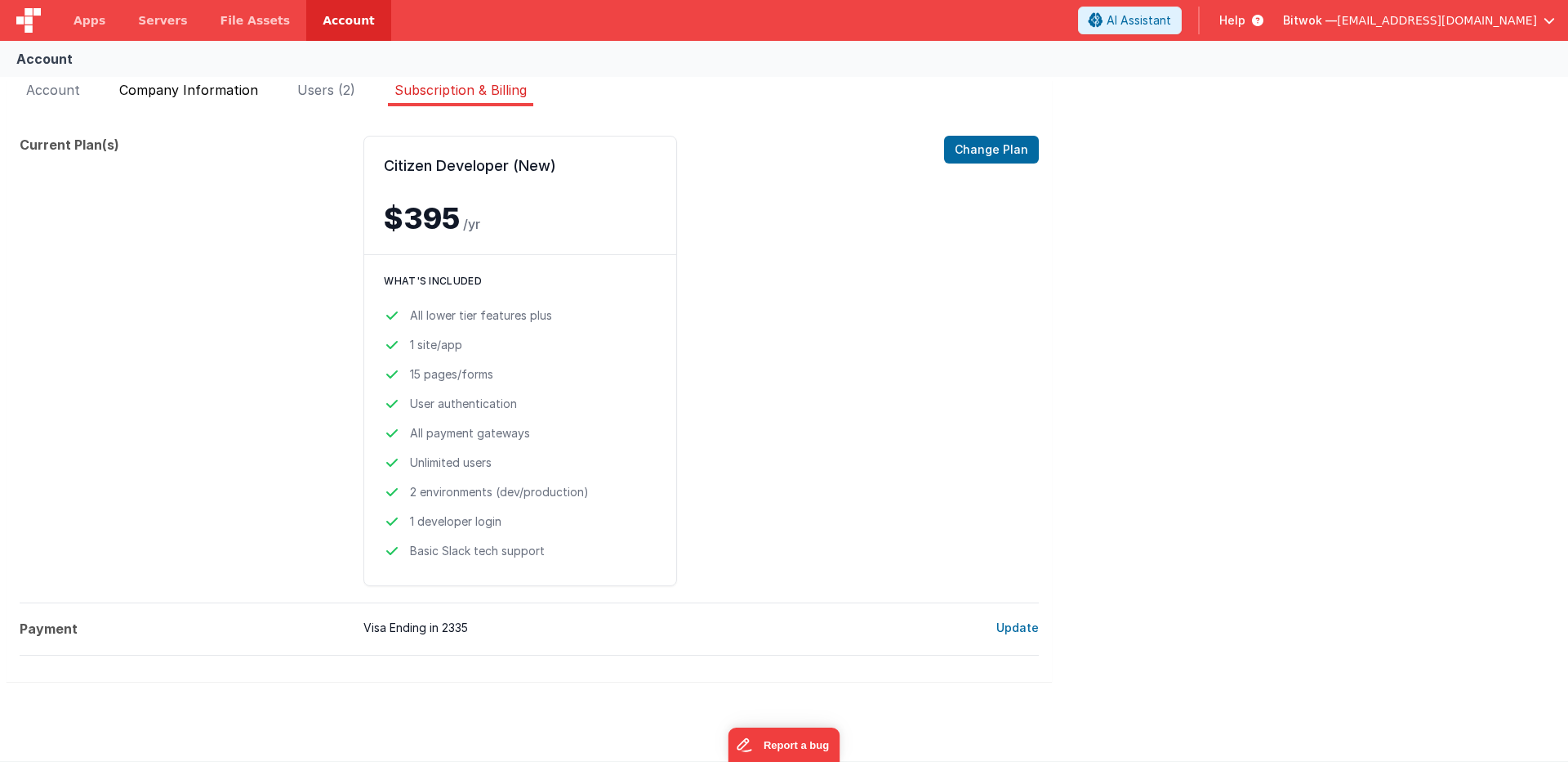
click at [224, 85] on span "Company Information" at bounding box center [188, 90] width 139 height 16
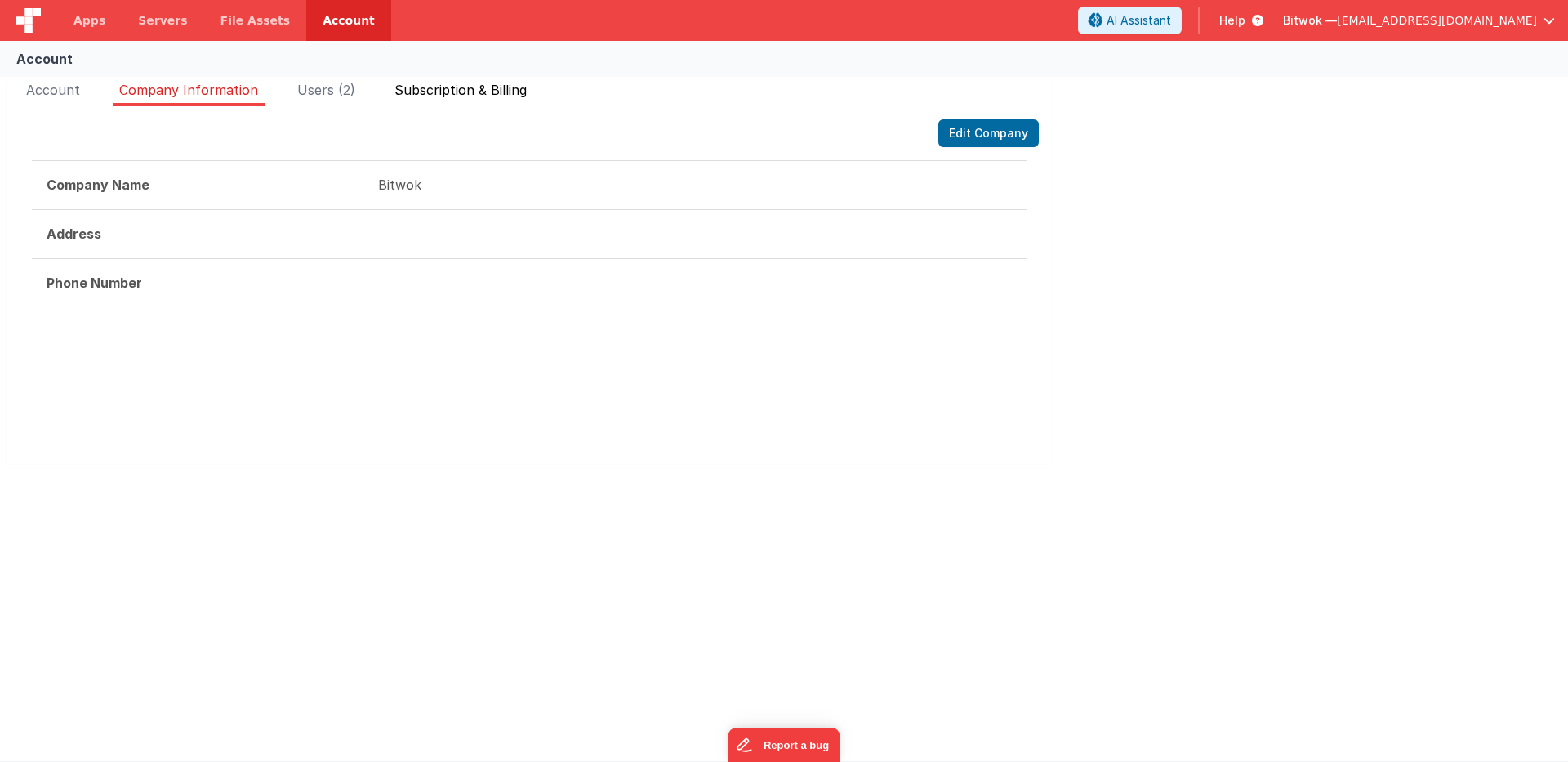
click at [429, 97] on span "Subscription & Billing" at bounding box center [460, 90] width 132 height 16
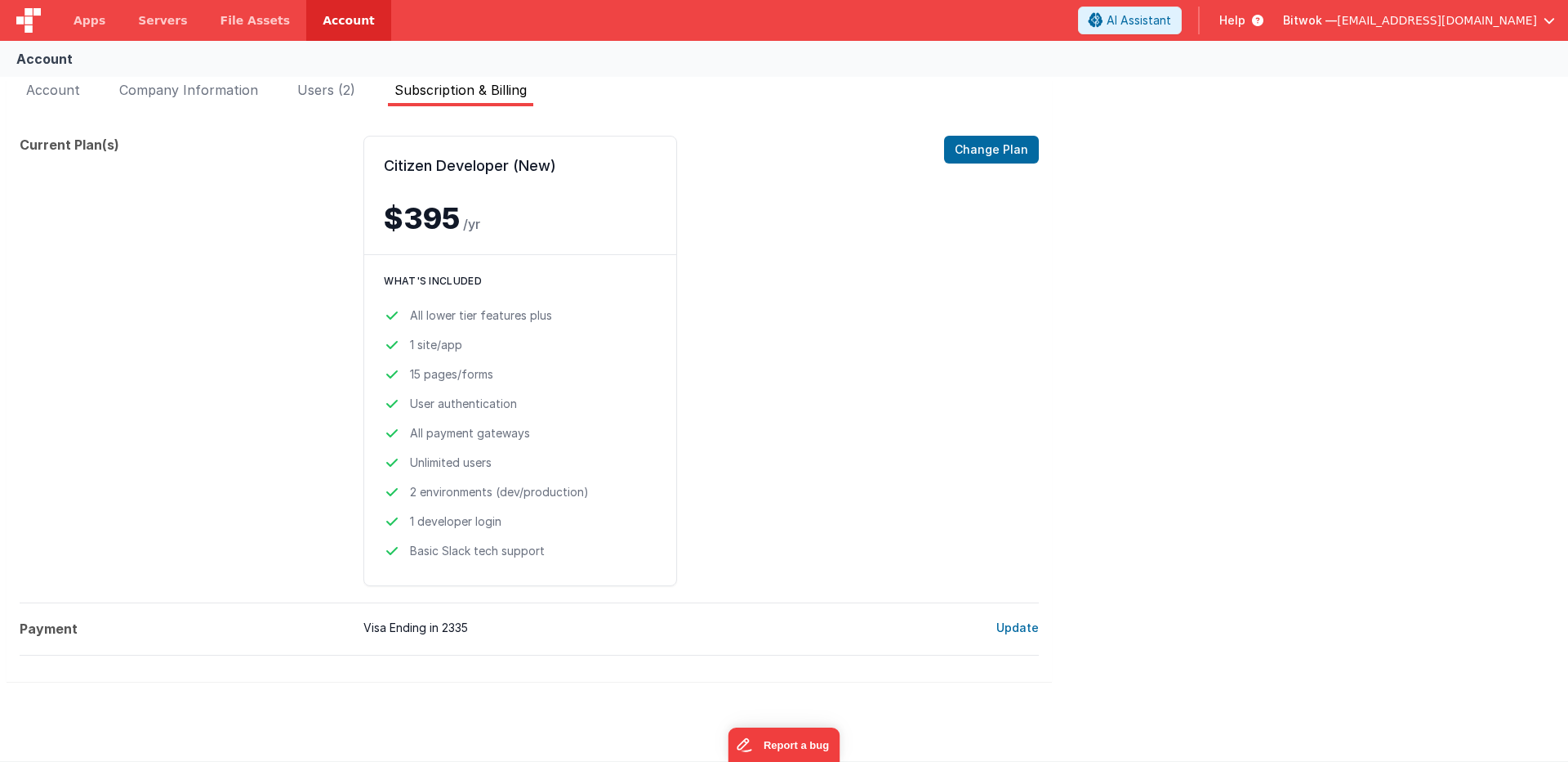
click at [429, 97] on span "Subscription & Billing" at bounding box center [460, 90] width 132 height 16
drag, startPoint x: 390, startPoint y: 165, endPoint x: 511, endPoint y: 170, distance: 121.1
click at [511, 170] on h2 "Citizen Developer (New)" at bounding box center [520, 165] width 273 height 20
click at [508, 168] on h2 "Citizen Developer (New)" at bounding box center [520, 165] width 273 height 20
drag, startPoint x: 506, startPoint y: 166, endPoint x: 371, endPoint y: 159, distance: 135.2
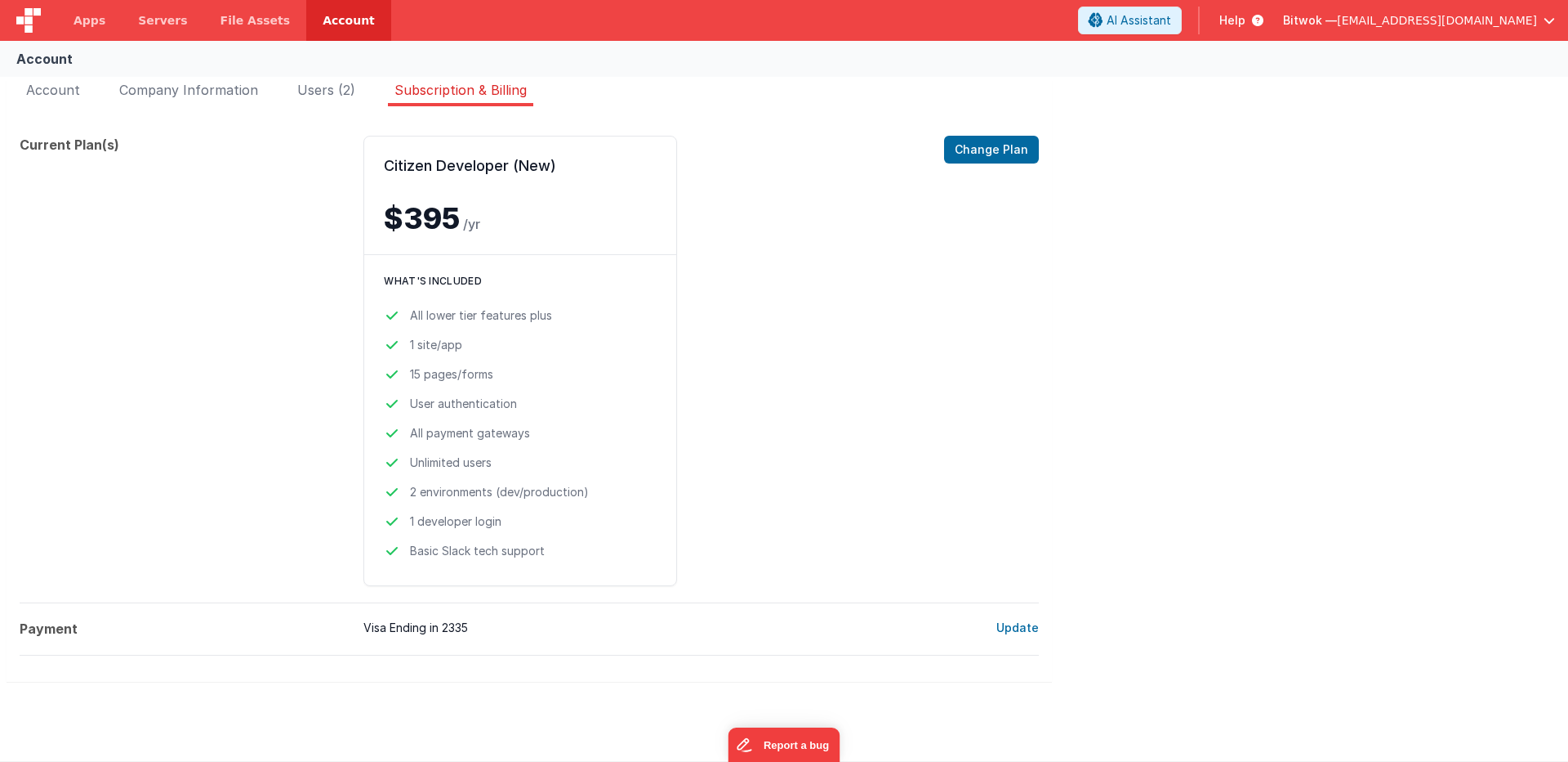
click at [371, 159] on div "Citizen Developer (New) $395 /yr Change Plan" at bounding box center [519, 195] width 312 height 118
copy h2 "Citizen Developer"
click at [26, 21] on img at bounding box center [29, 20] width 24 height 24
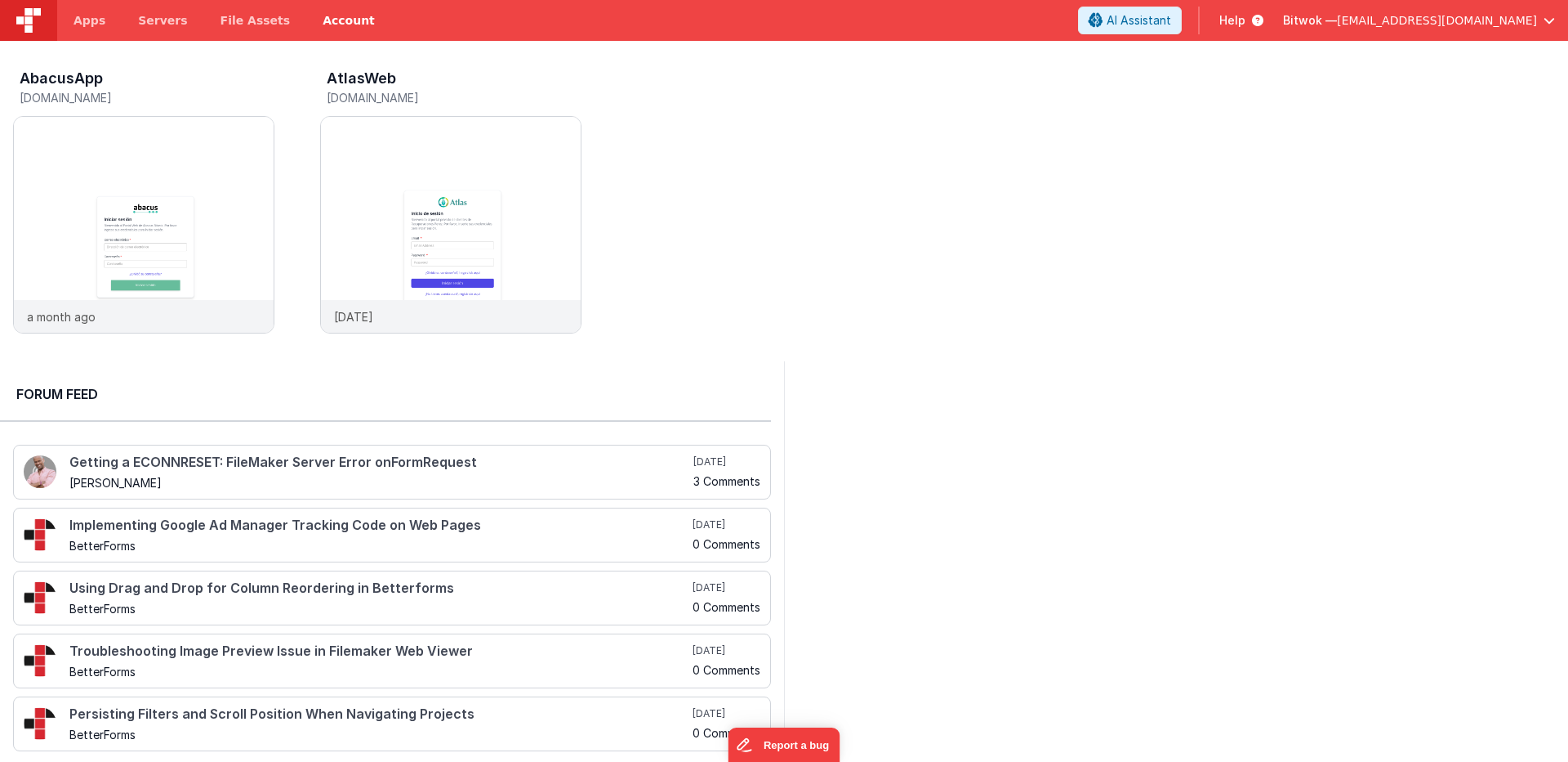
click at [322, 16] on link "Account" at bounding box center [348, 20] width 85 height 41
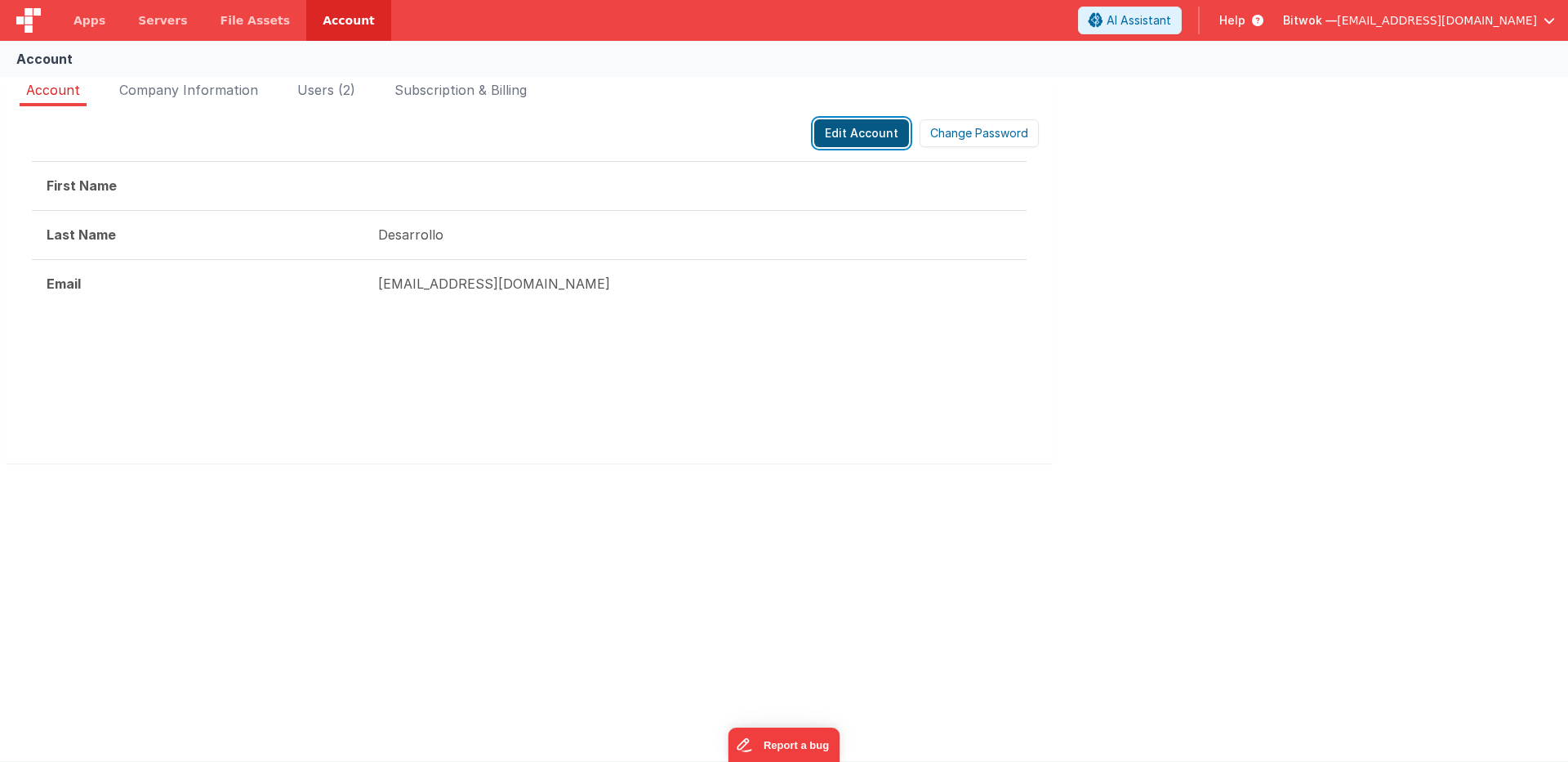
click at [858, 125] on button "Edit Account" at bounding box center [862, 133] width 95 height 28
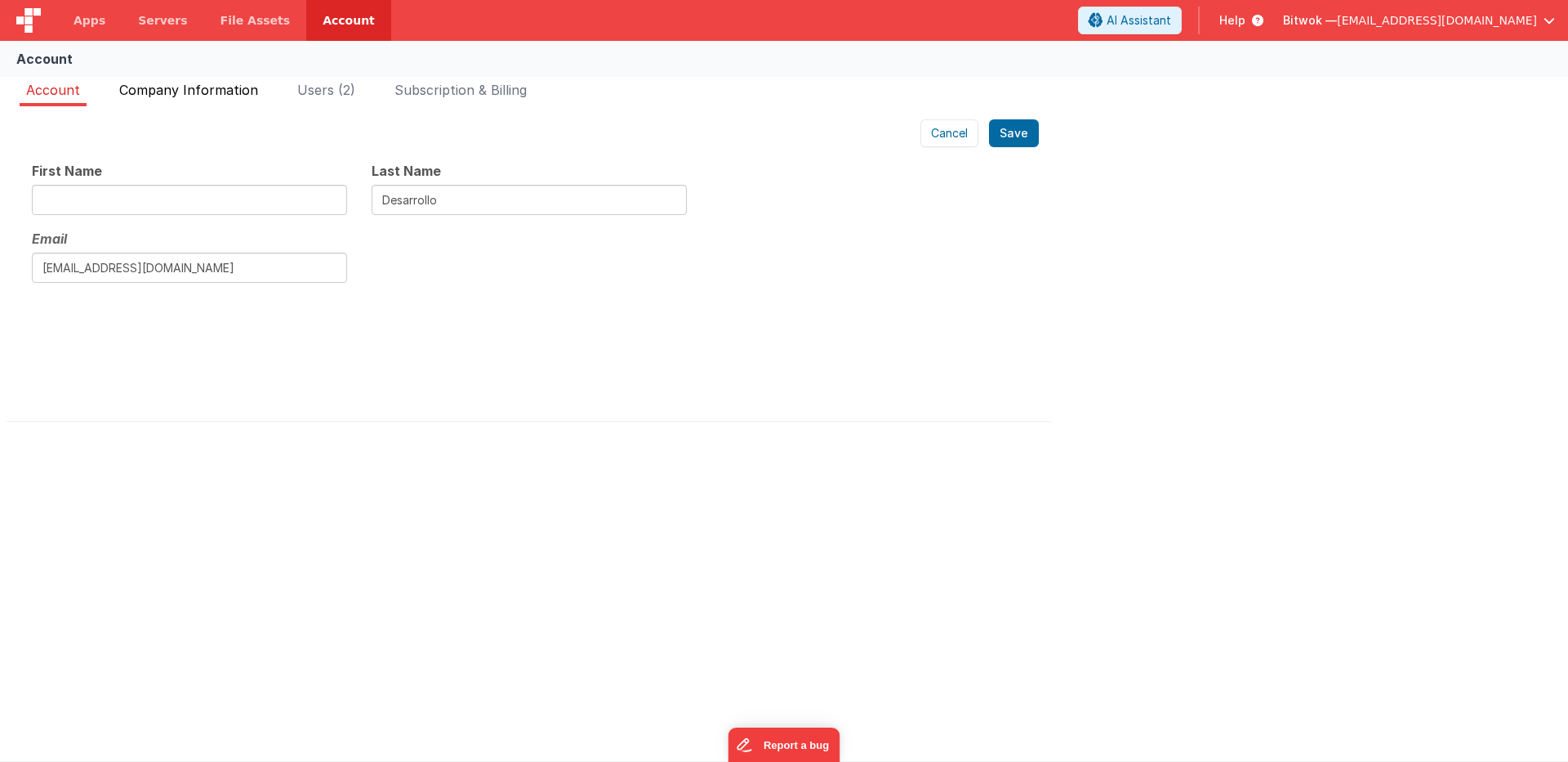
click at [175, 80] on li "Company Information" at bounding box center [188, 93] width 152 height 26
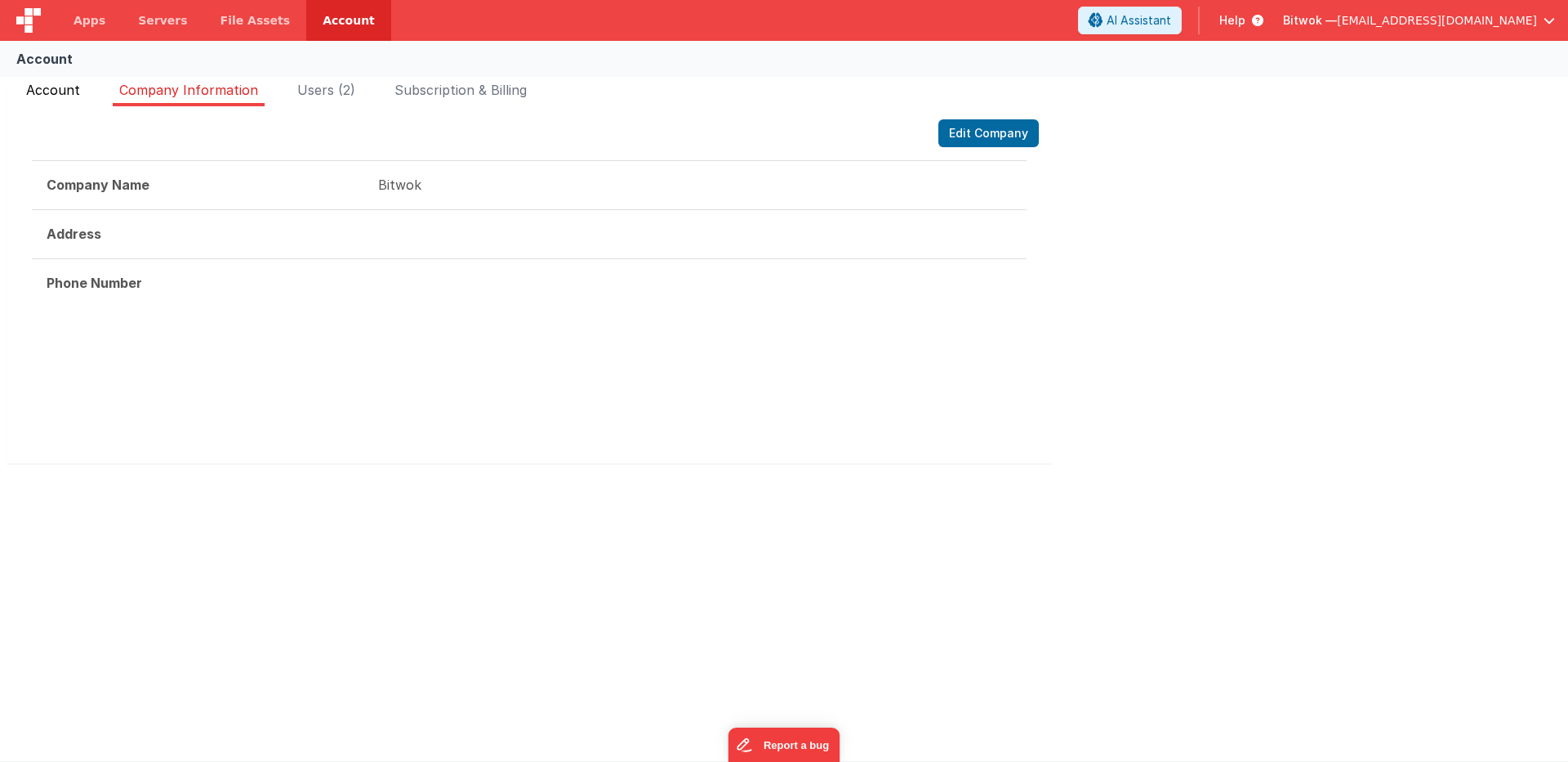
click at [29, 92] on span "Account" at bounding box center [53, 90] width 54 height 16
